Goal: Navigation & Orientation: Find specific page/section

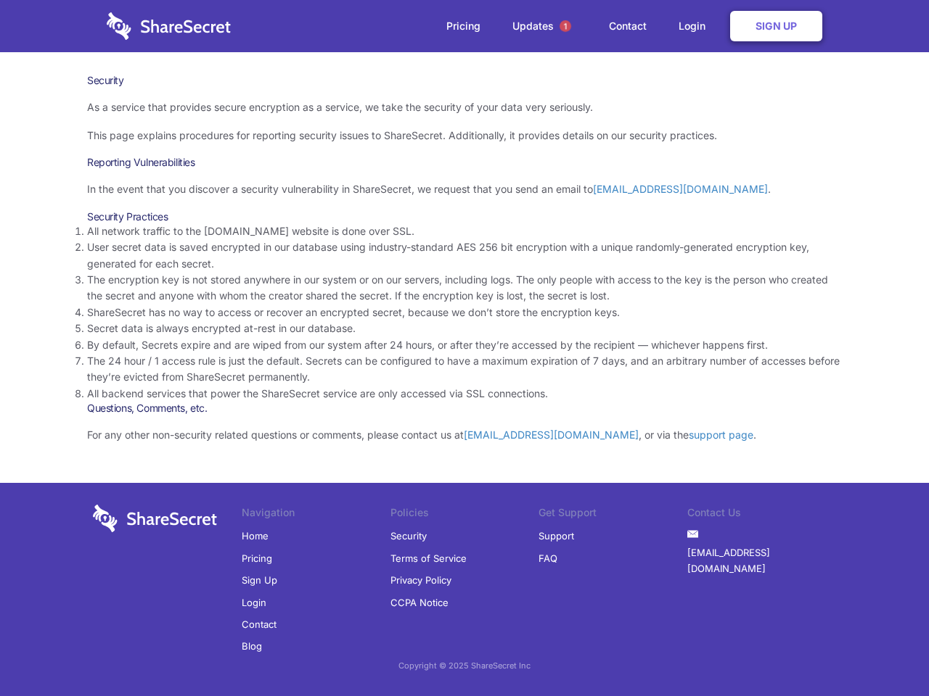
click at [464, 348] on li "By default, Secrets expire and are wiped from our system after 24 hours, or aft…" at bounding box center [464, 345] width 755 height 16
click at [565, 26] on span "1" at bounding box center [565, 26] width 12 height 12
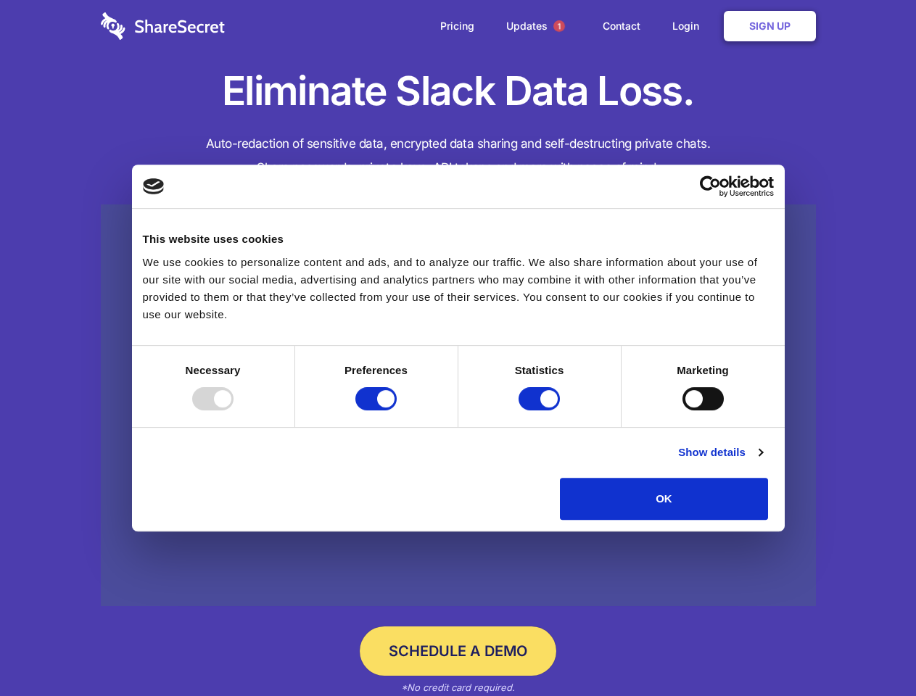
click at [234, 411] on div at bounding box center [212, 398] width 41 height 23
click at [397, 411] on input "Preferences" at bounding box center [376, 398] width 41 height 23
checkbox input "false"
click at [541, 411] on input "Statistics" at bounding box center [539, 398] width 41 height 23
checkbox input "false"
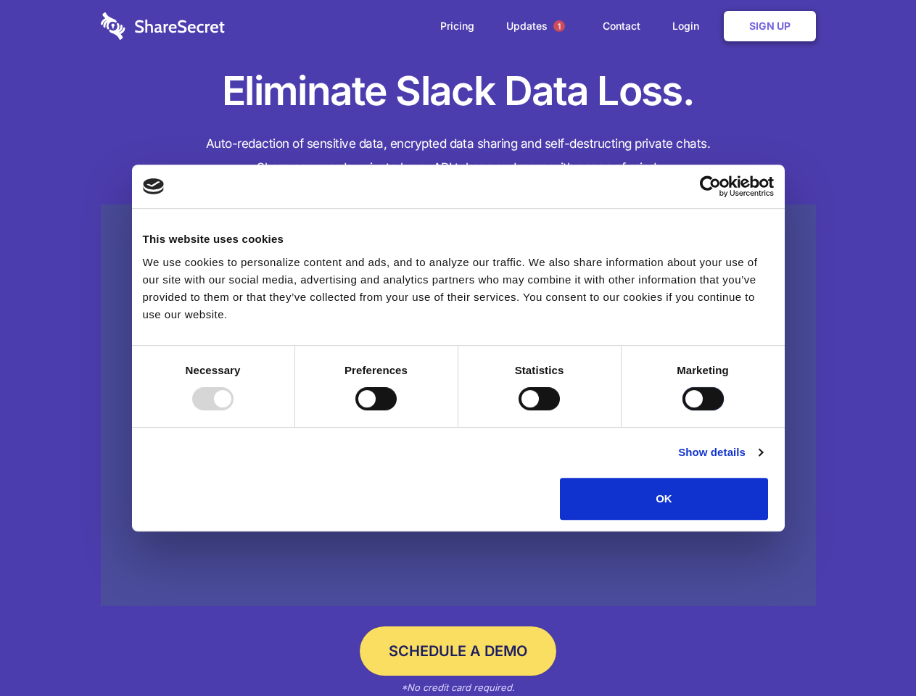
click at [683, 411] on input "Marketing" at bounding box center [703, 398] width 41 height 23
checkbox input "true"
click at [763, 461] on link "Show details" at bounding box center [720, 452] width 84 height 17
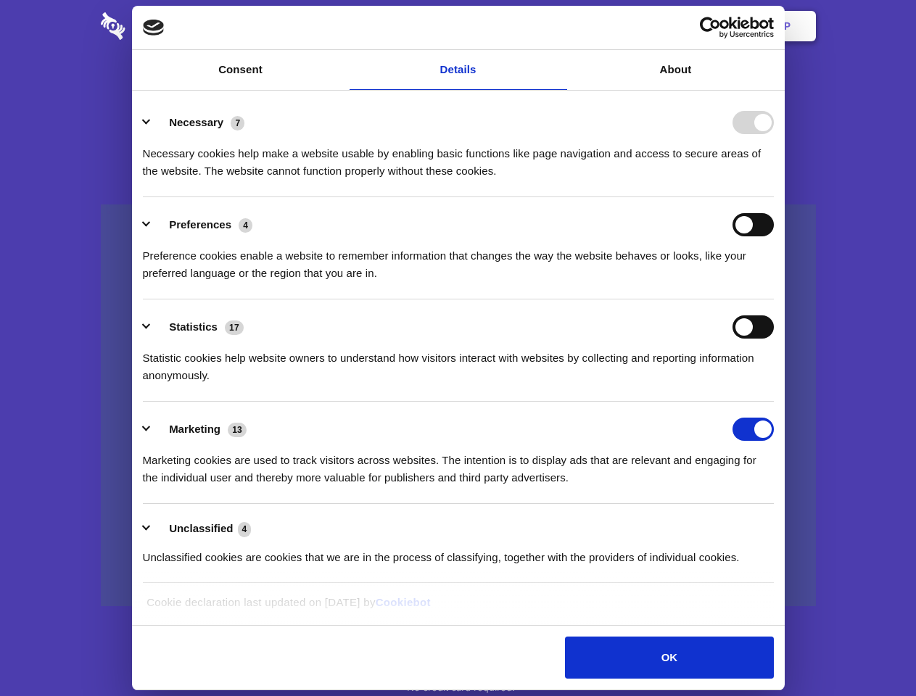
click at [774, 197] on li "Necessary 7 Necessary cookies help make a website usable by enabling basic func…" at bounding box center [458, 146] width 631 height 102
click at [559, 26] on span "1" at bounding box center [560, 26] width 12 height 12
